Goal: Task Accomplishment & Management: Use online tool/utility

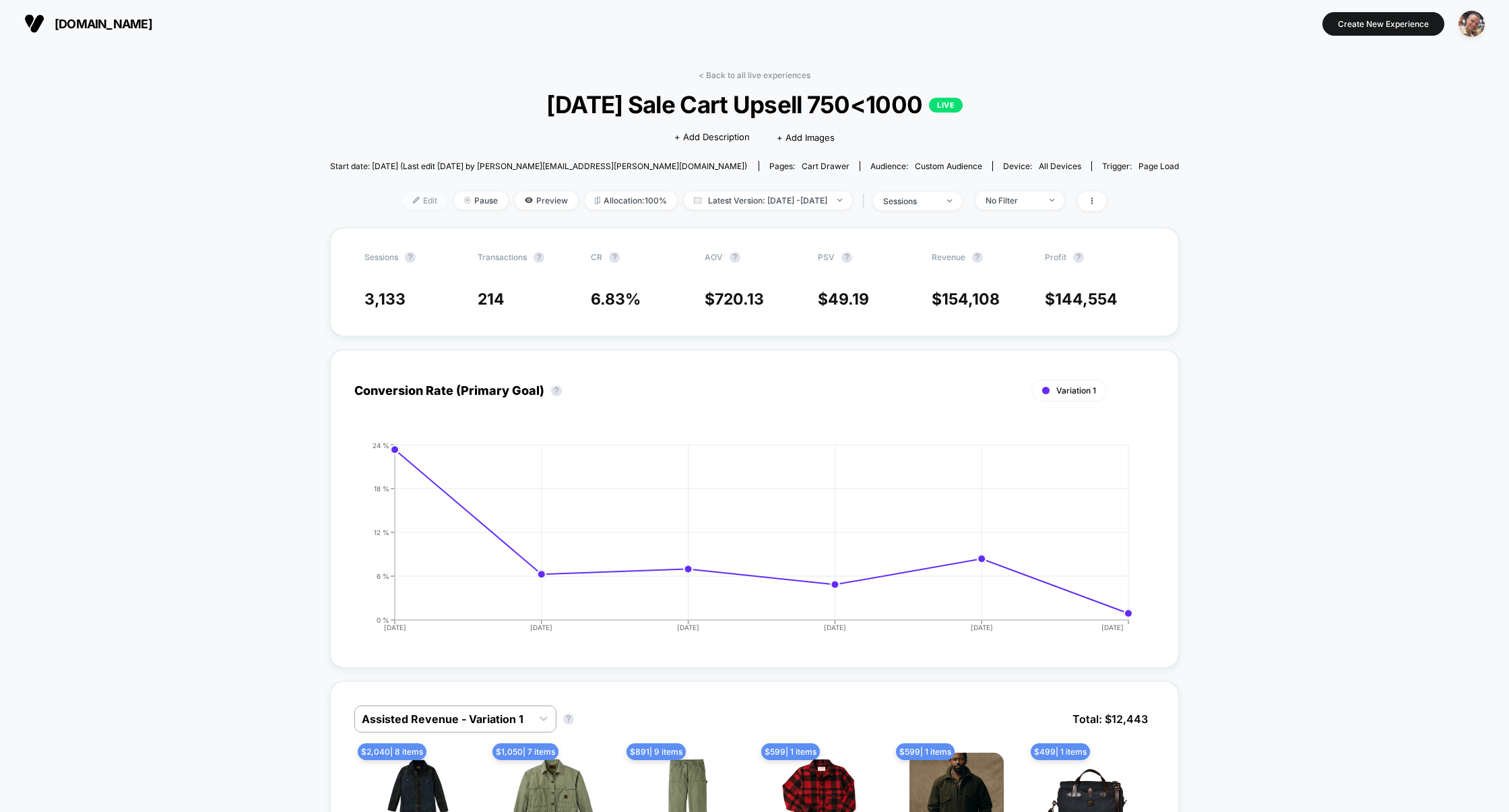
click at [403, 198] on span "Edit" at bounding box center [425, 201] width 44 height 18
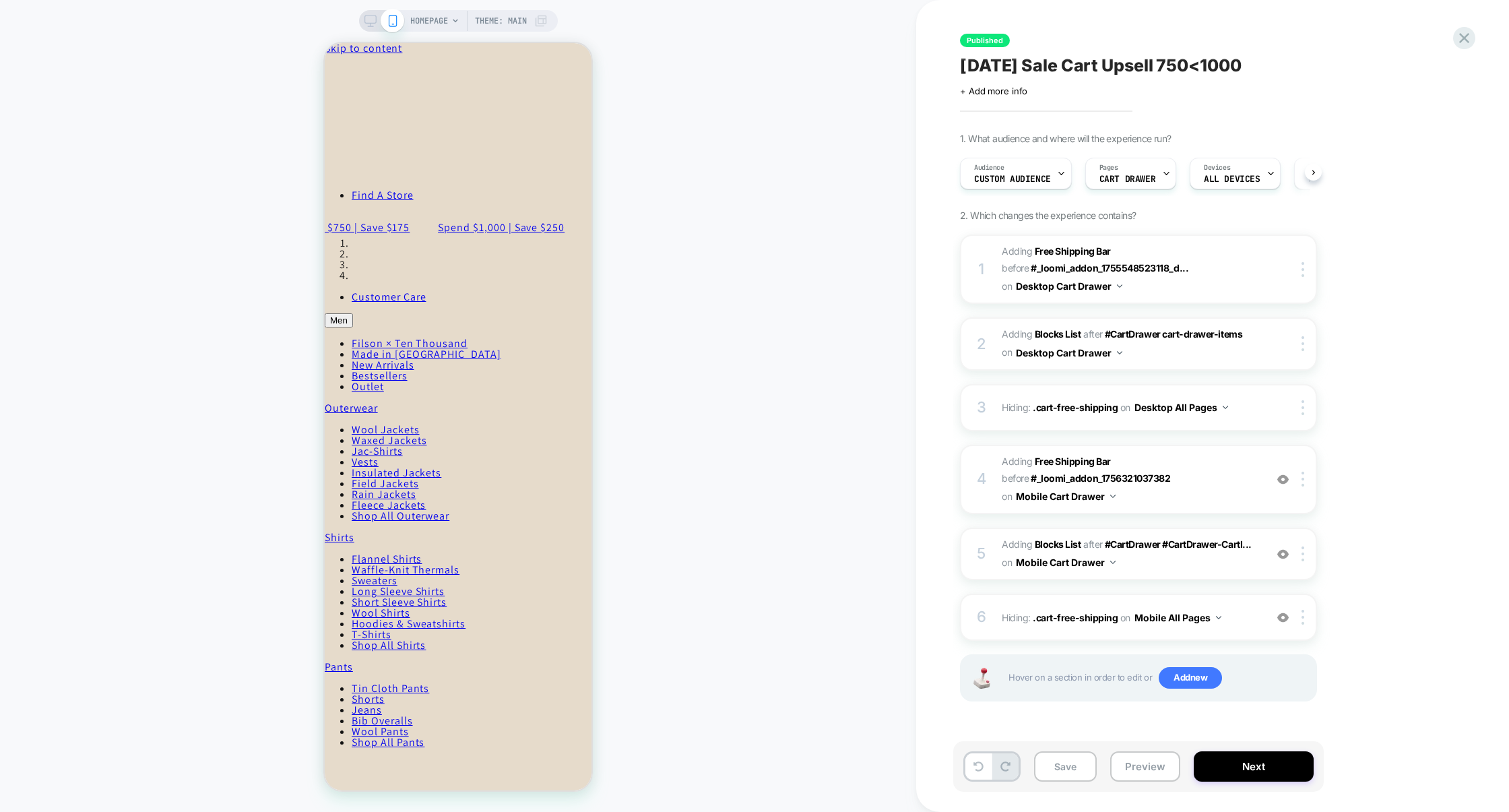
scroll to position [0, 1]
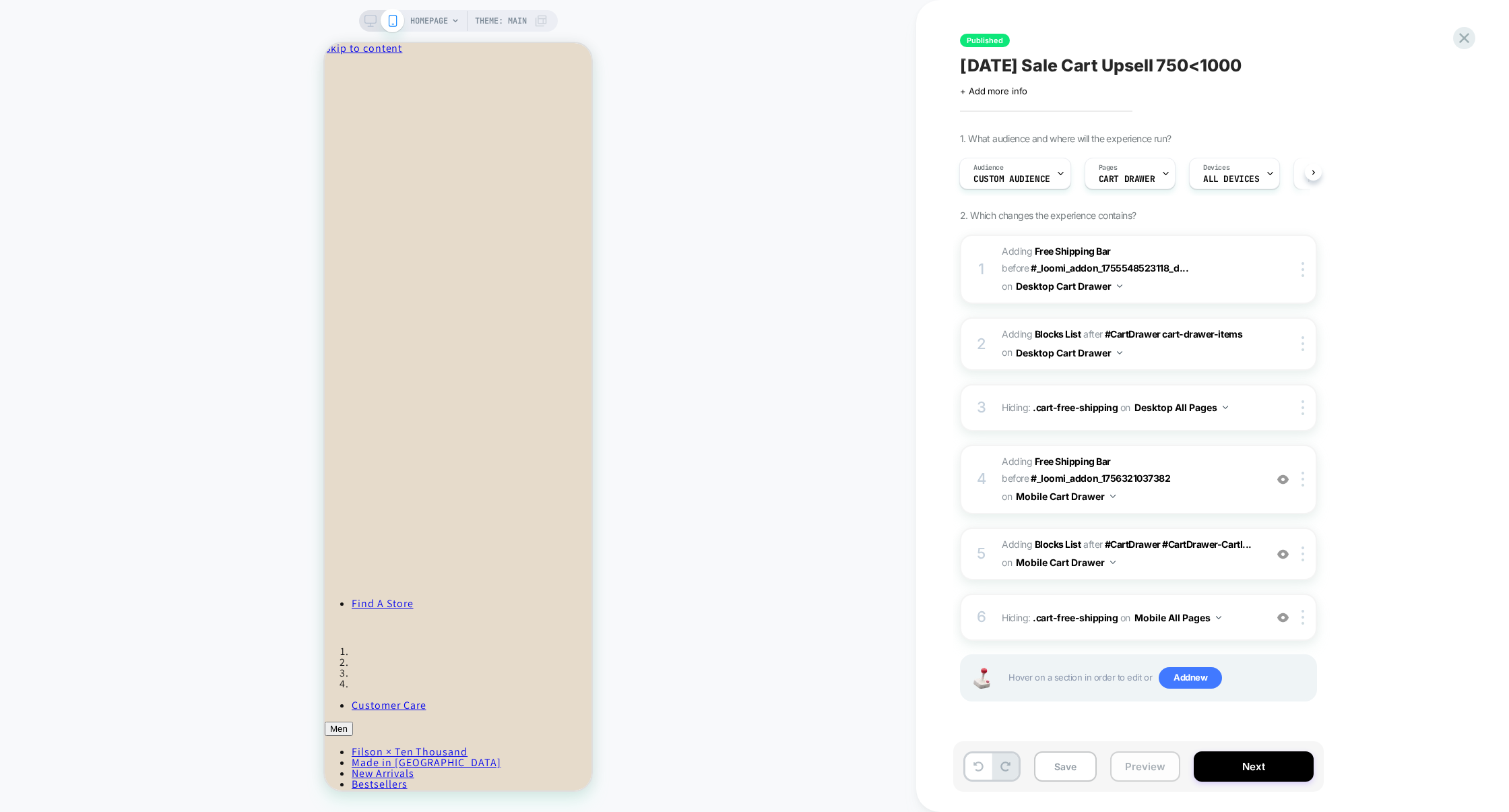
click at [1156, 772] on button "Preview" at bounding box center [1145, 766] width 70 height 31
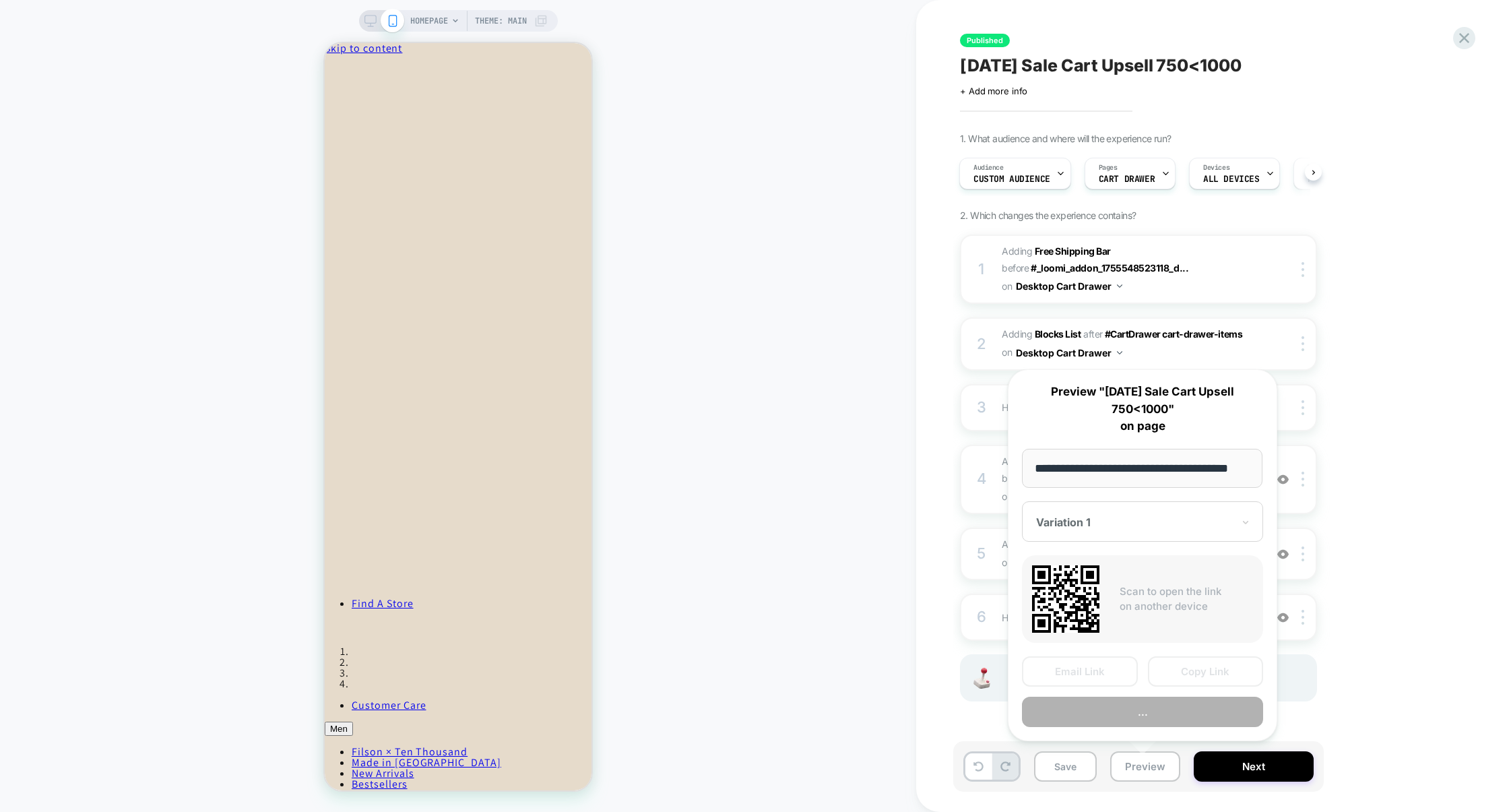
scroll to position [0, 0]
click at [1112, 718] on button "Preview" at bounding box center [1142, 711] width 241 height 31
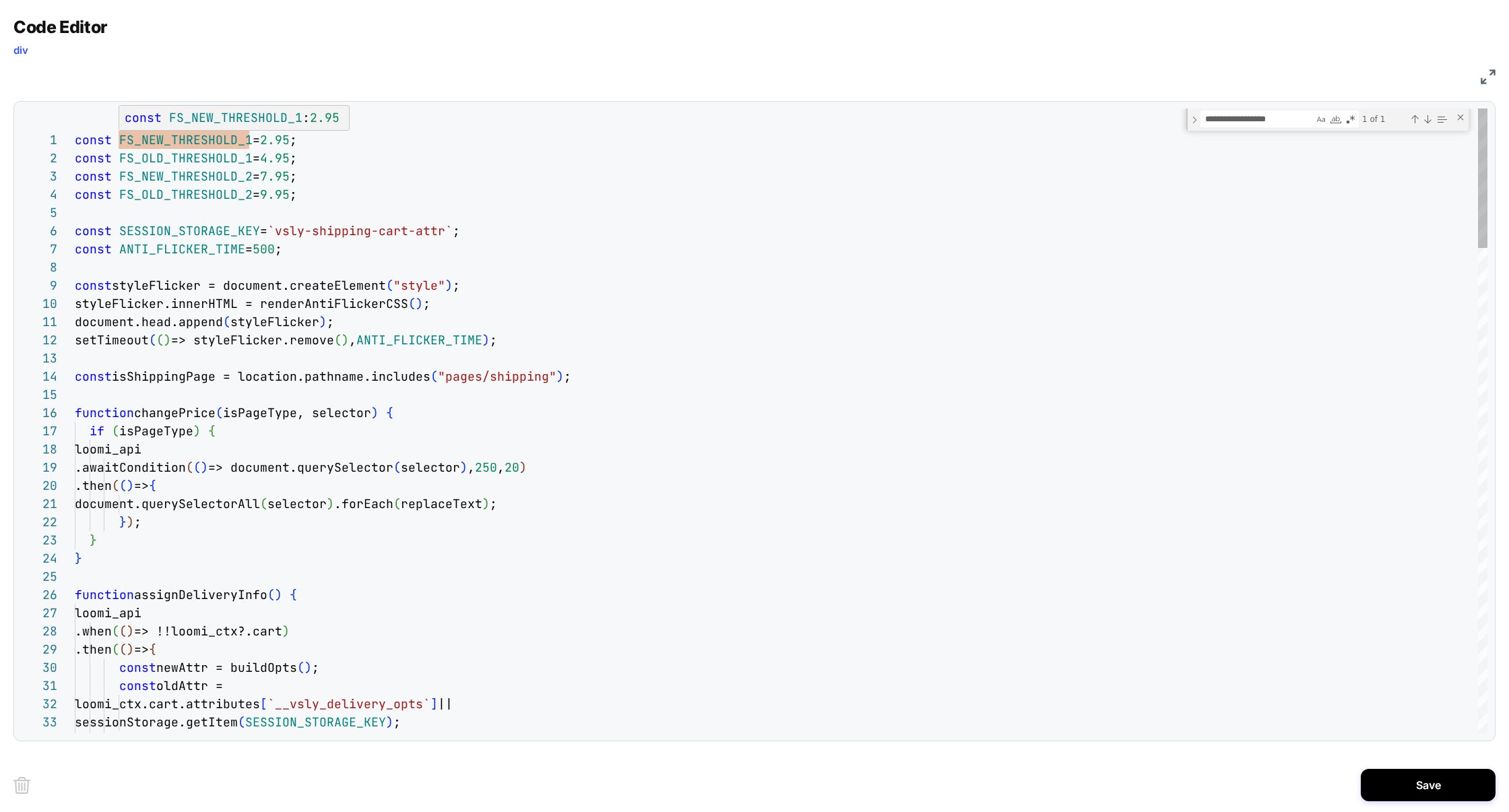
scroll to position [18, 174]
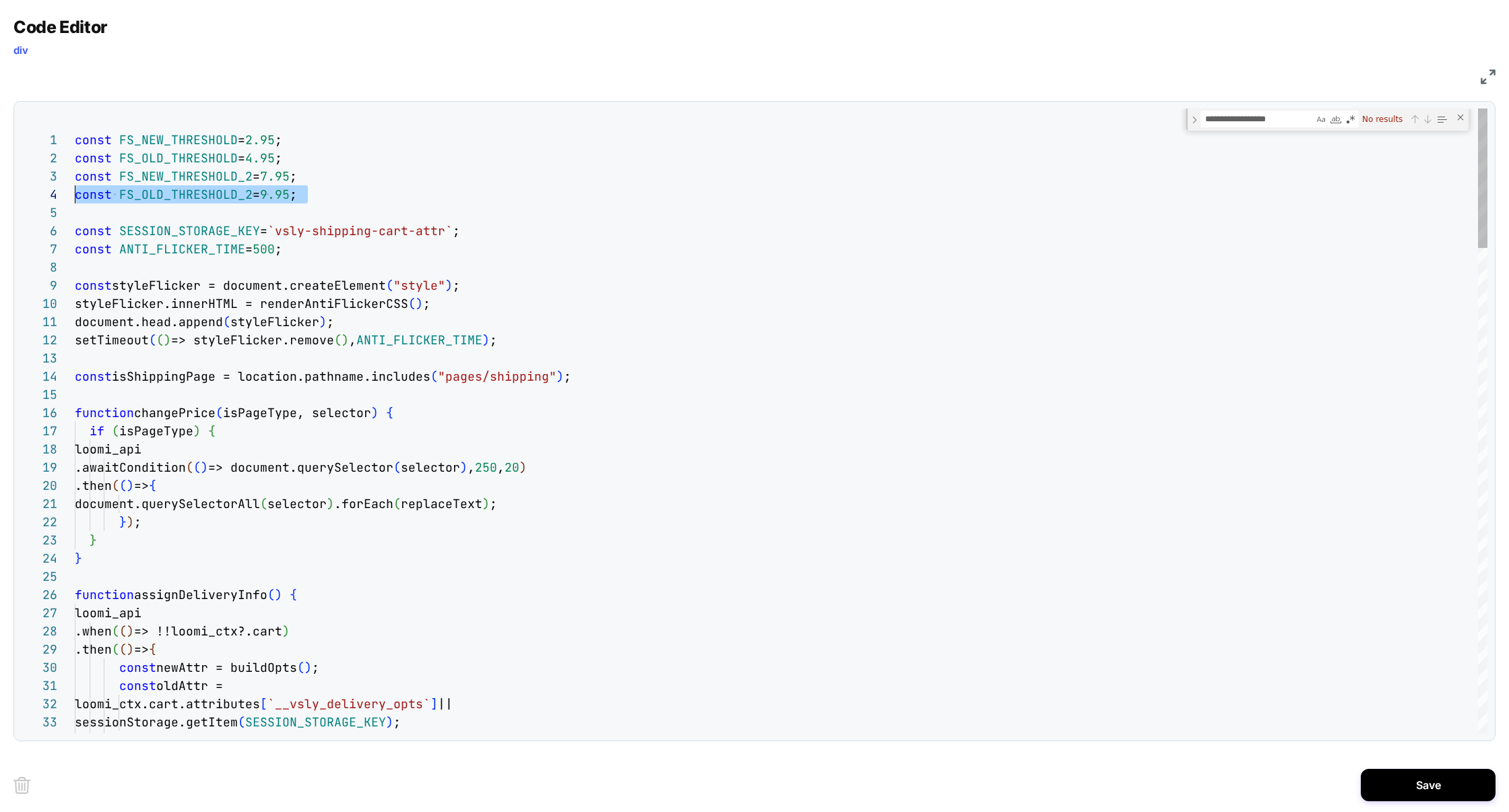
scroll to position [37, 0]
drag, startPoint x: 314, startPoint y: 195, endPoint x: 2, endPoint y: 181, distance: 312.3
click at [2, 181] on div "Code Editor div JS 34 30 31 32 33 25 26 27 28 29 21 22 23 24 16 17 18 19 20 11 …" at bounding box center [754, 406] width 1509 height 812
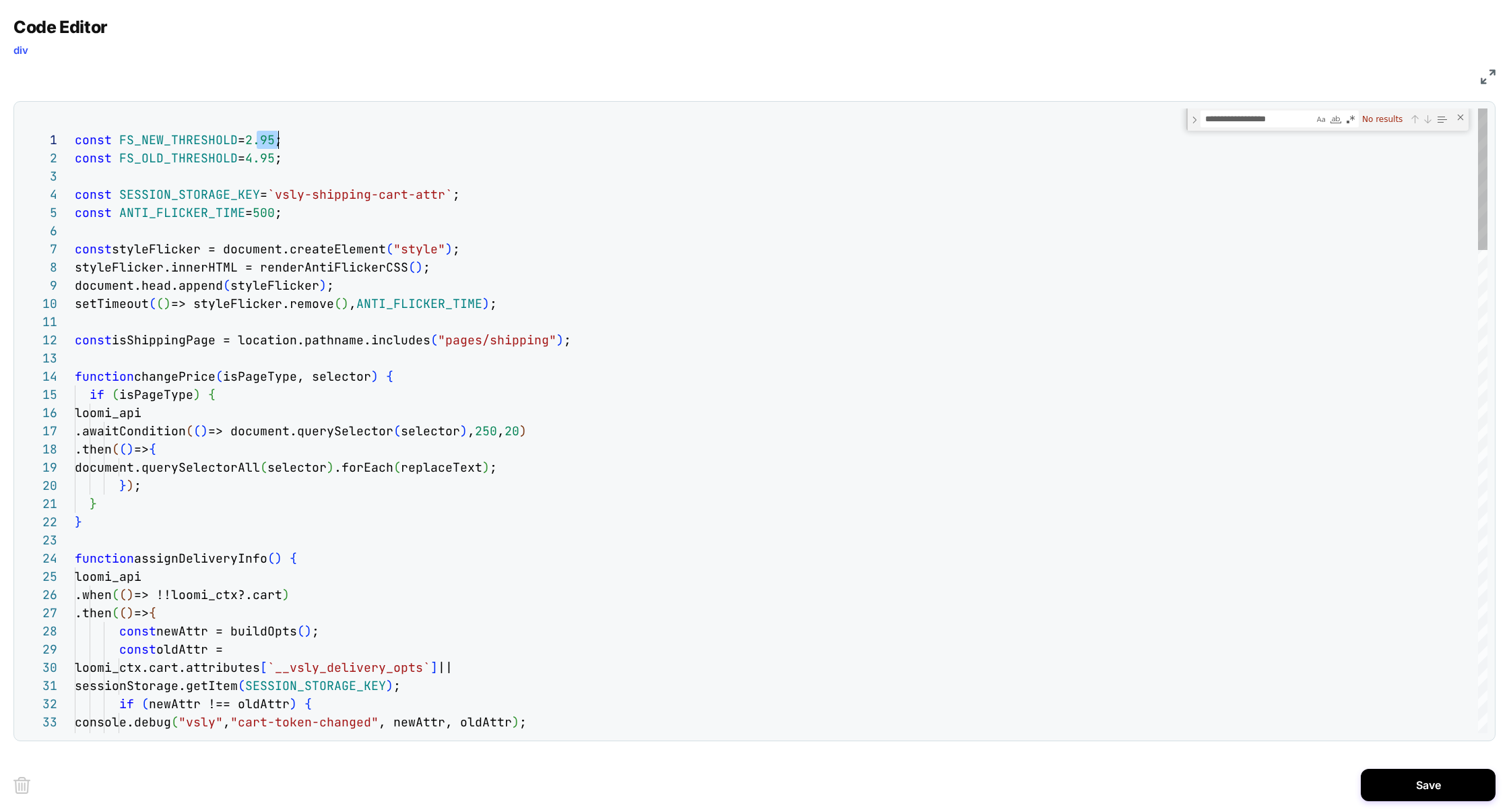
scroll to position [0, 210]
drag, startPoint x: 255, startPoint y: 142, endPoint x: 287, endPoint y: 142, distance: 32.0
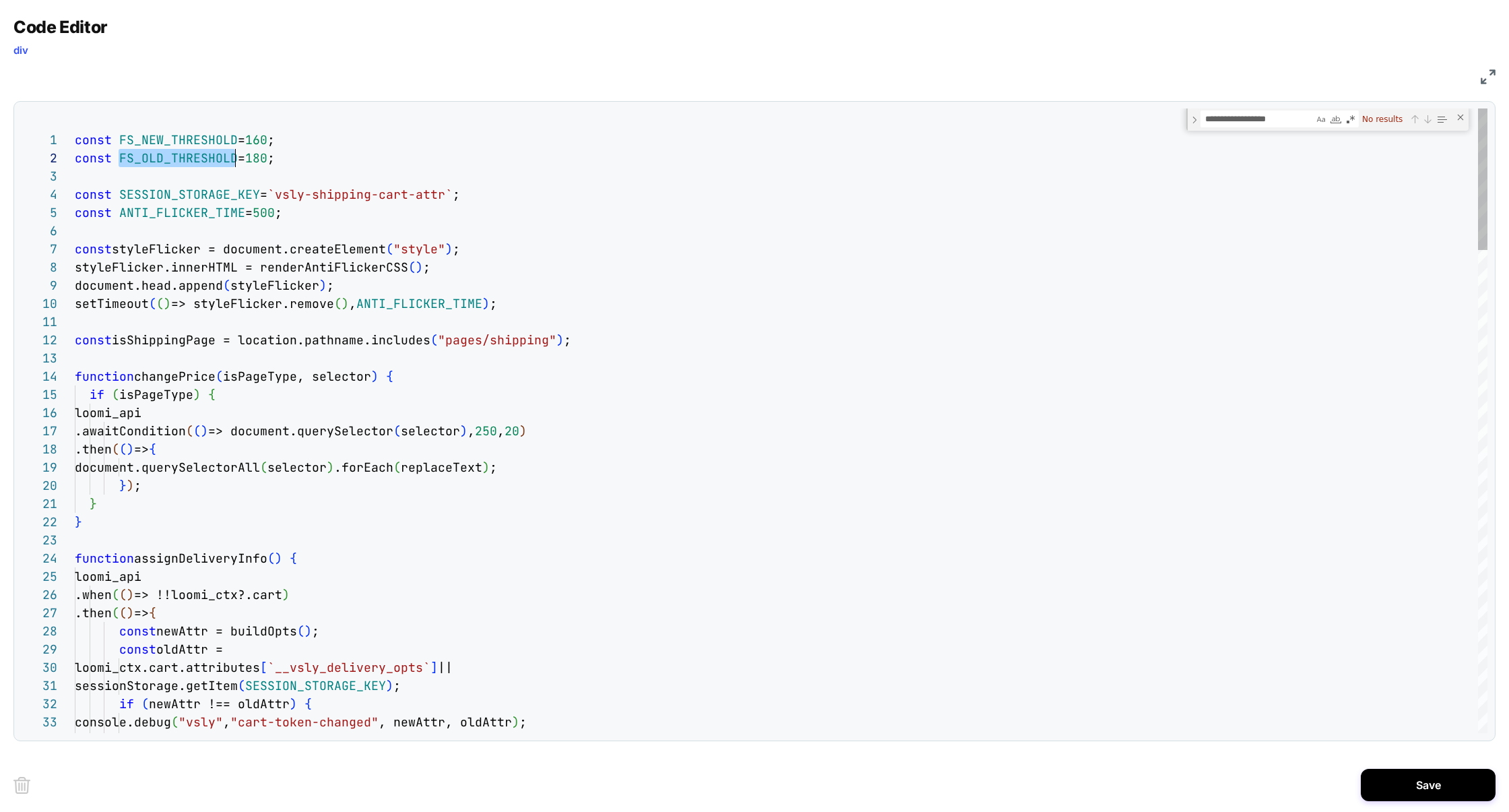
scroll to position [18, 160]
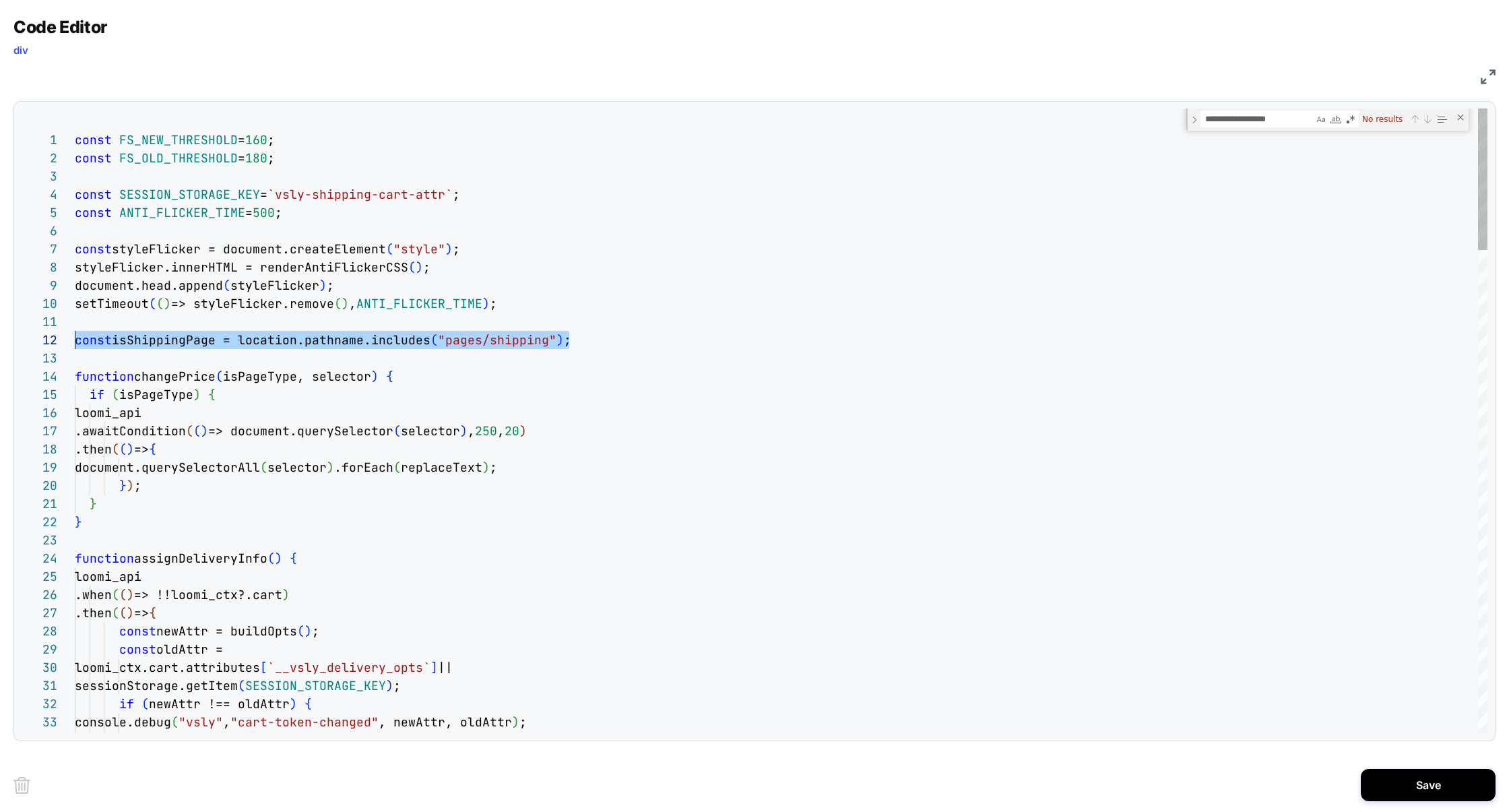
drag, startPoint x: 587, startPoint y: 343, endPoint x: 30, endPoint y: 344, distance: 557.0
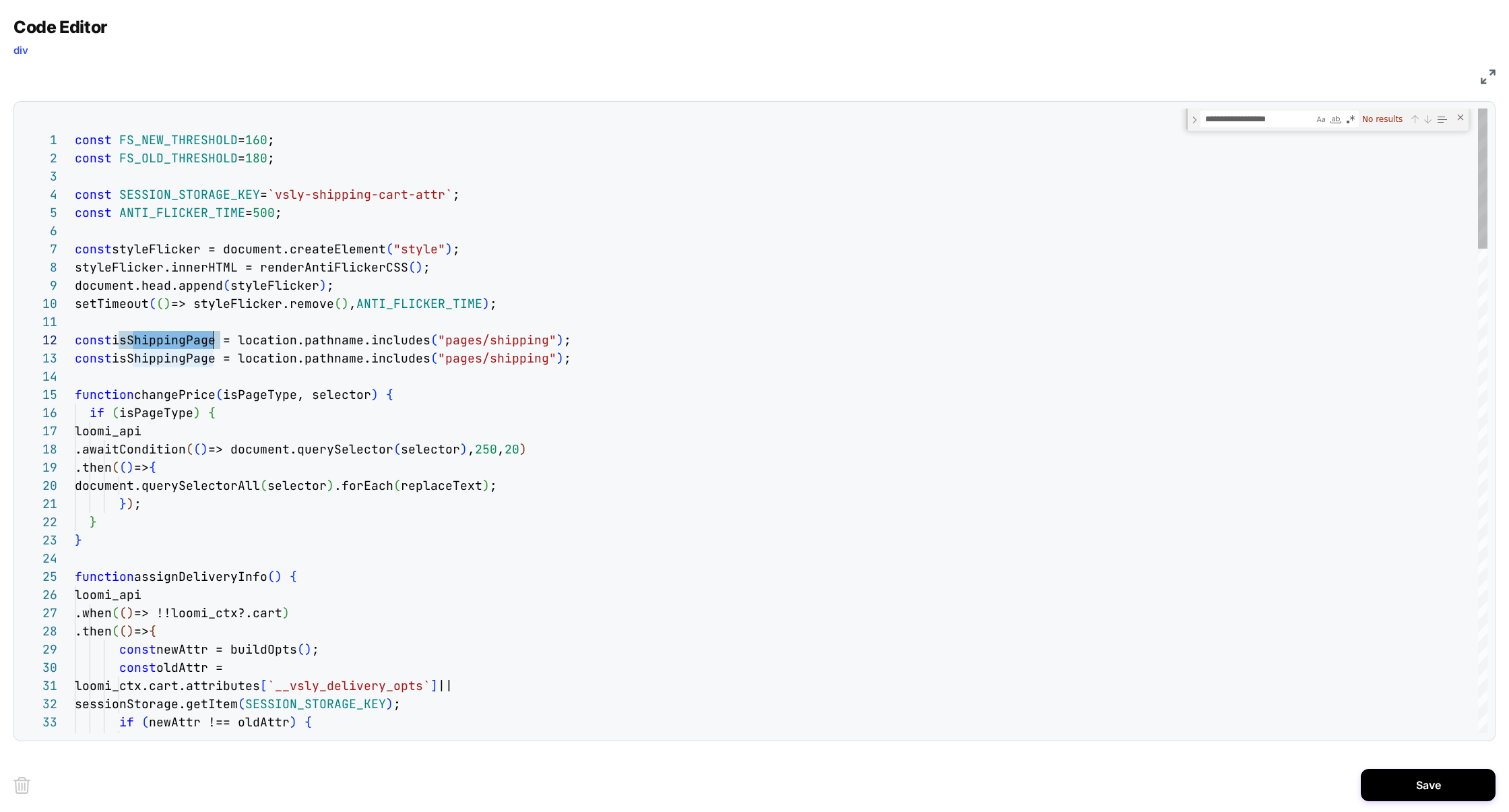
scroll to position [18, 145]
drag, startPoint x: 136, startPoint y: 338, endPoint x: 221, endPoint y: 342, distance: 85.1
drag, startPoint x: 292, startPoint y: 344, endPoint x: 171, endPoint y: 342, distance: 121.0
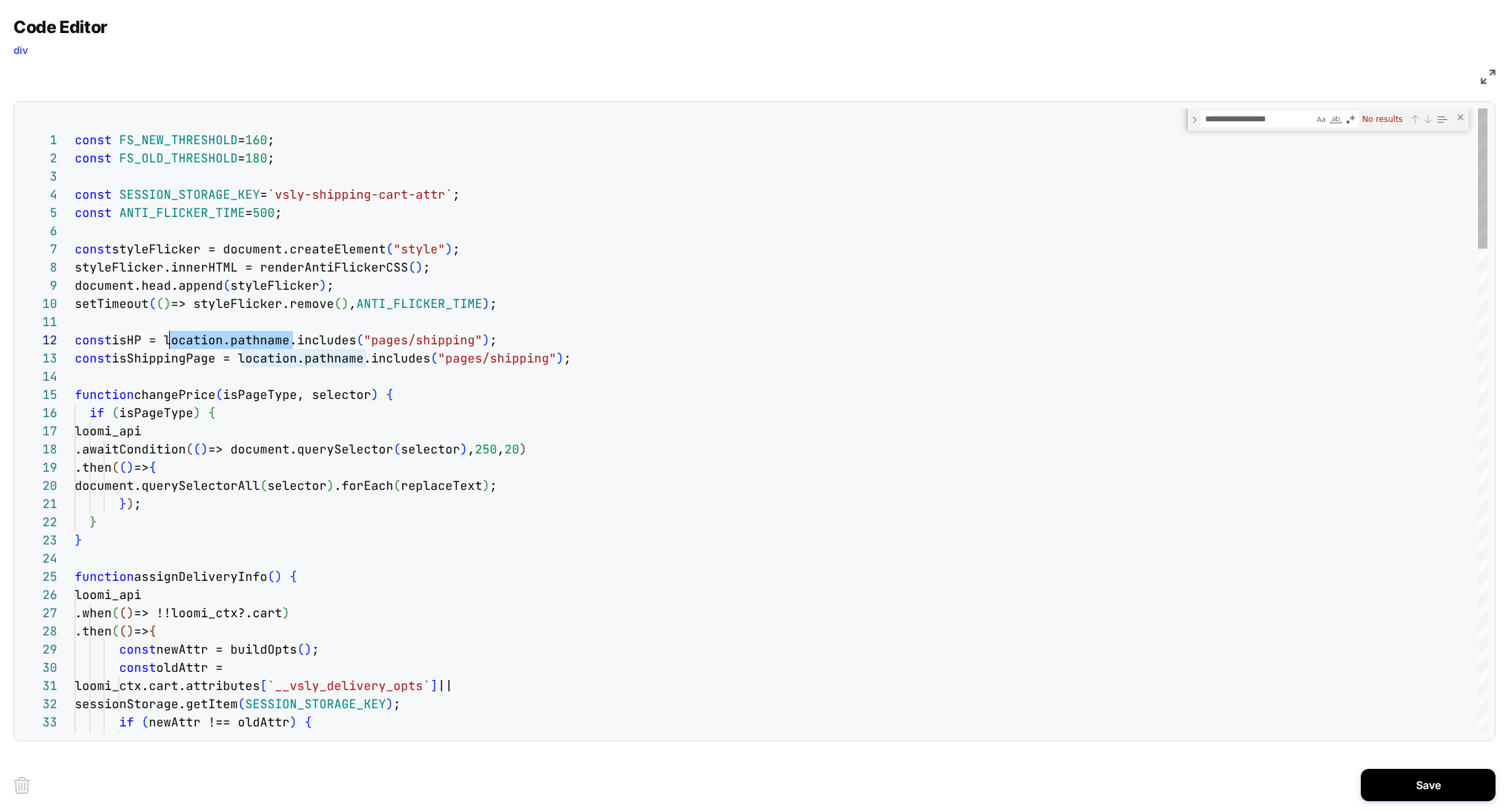
click at [170, 342] on span "isHP = location.pathname.includes" at bounding box center [233, 340] width 244 height 16
drag, startPoint x: 295, startPoint y: 339, endPoint x: 355, endPoint y: 335, distance: 60.1
drag, startPoint x: 490, startPoint y: 338, endPoint x: 294, endPoint y: 336, distance: 196.0
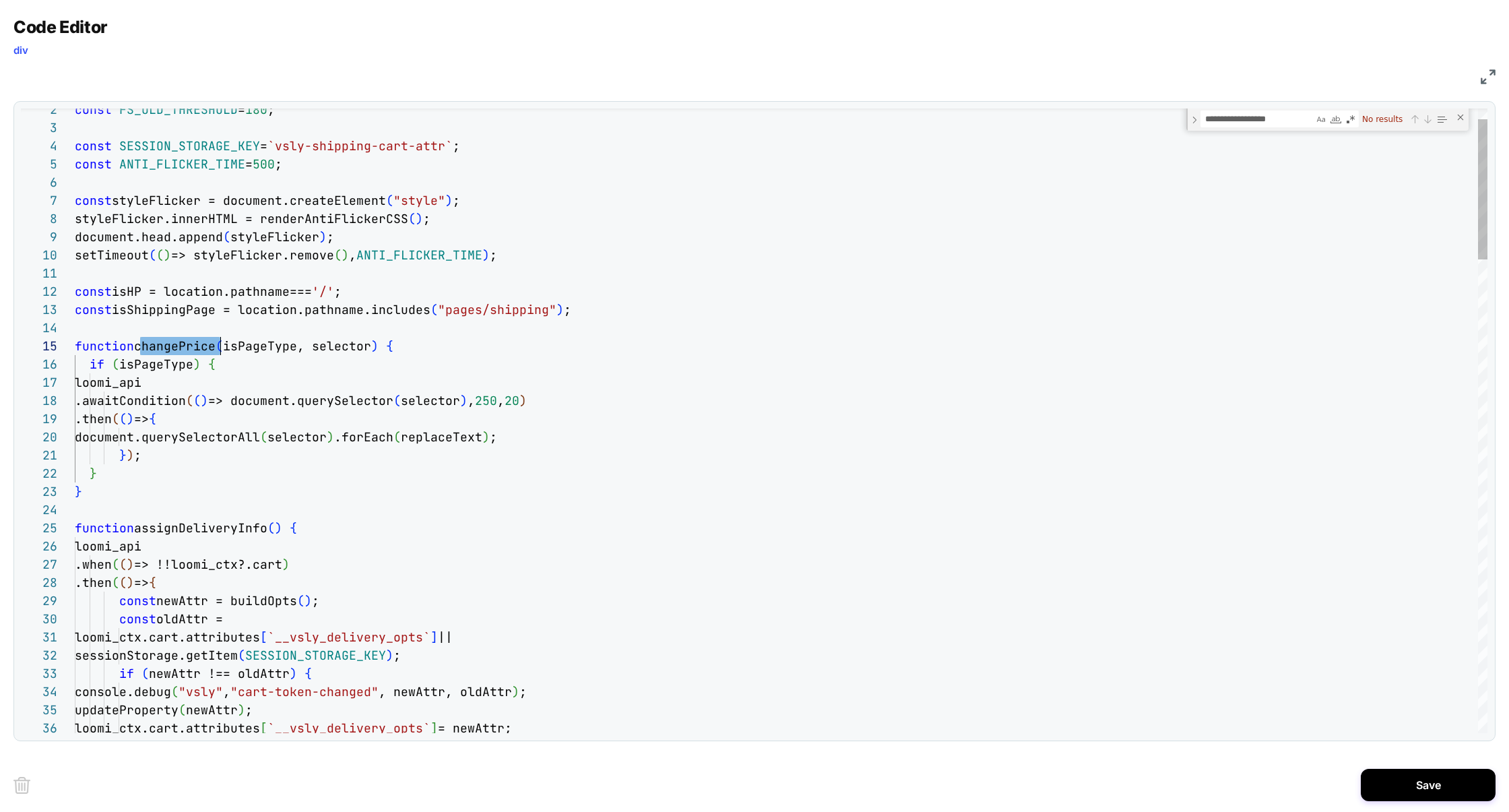
scroll to position [54, 0]
type textarea "**********"
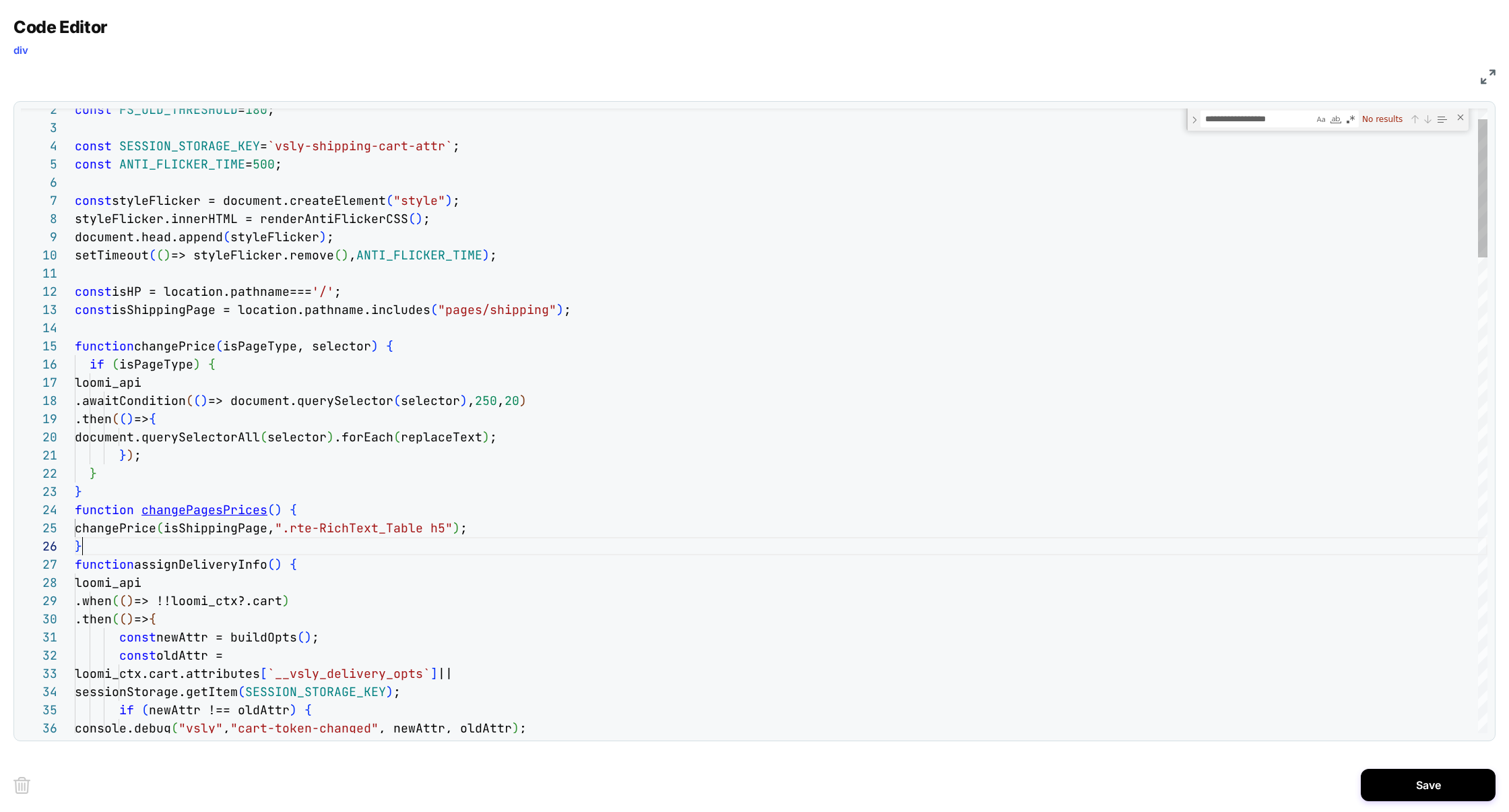
scroll to position [90, 7]
